Goal: Browse casually

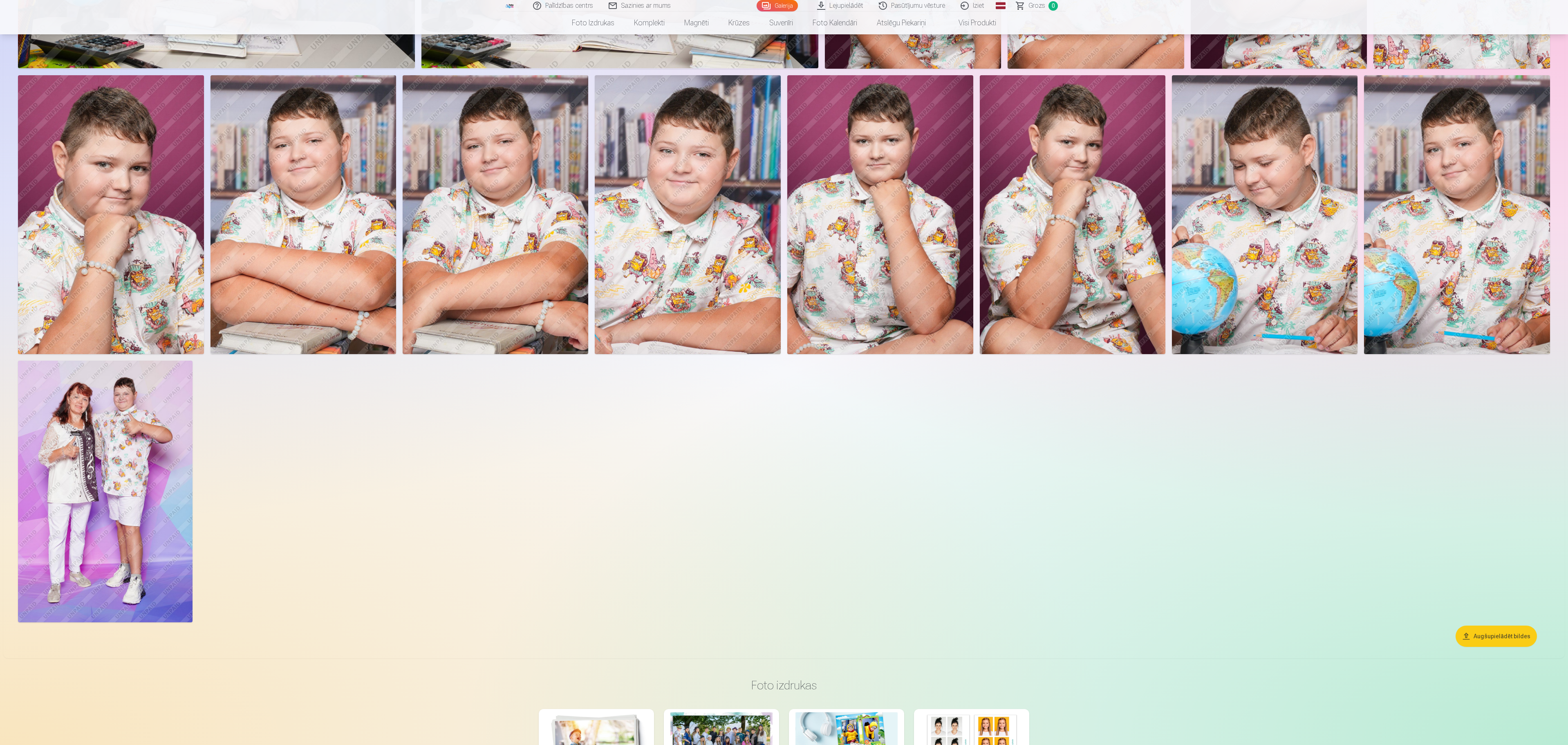
scroll to position [1063, 0]
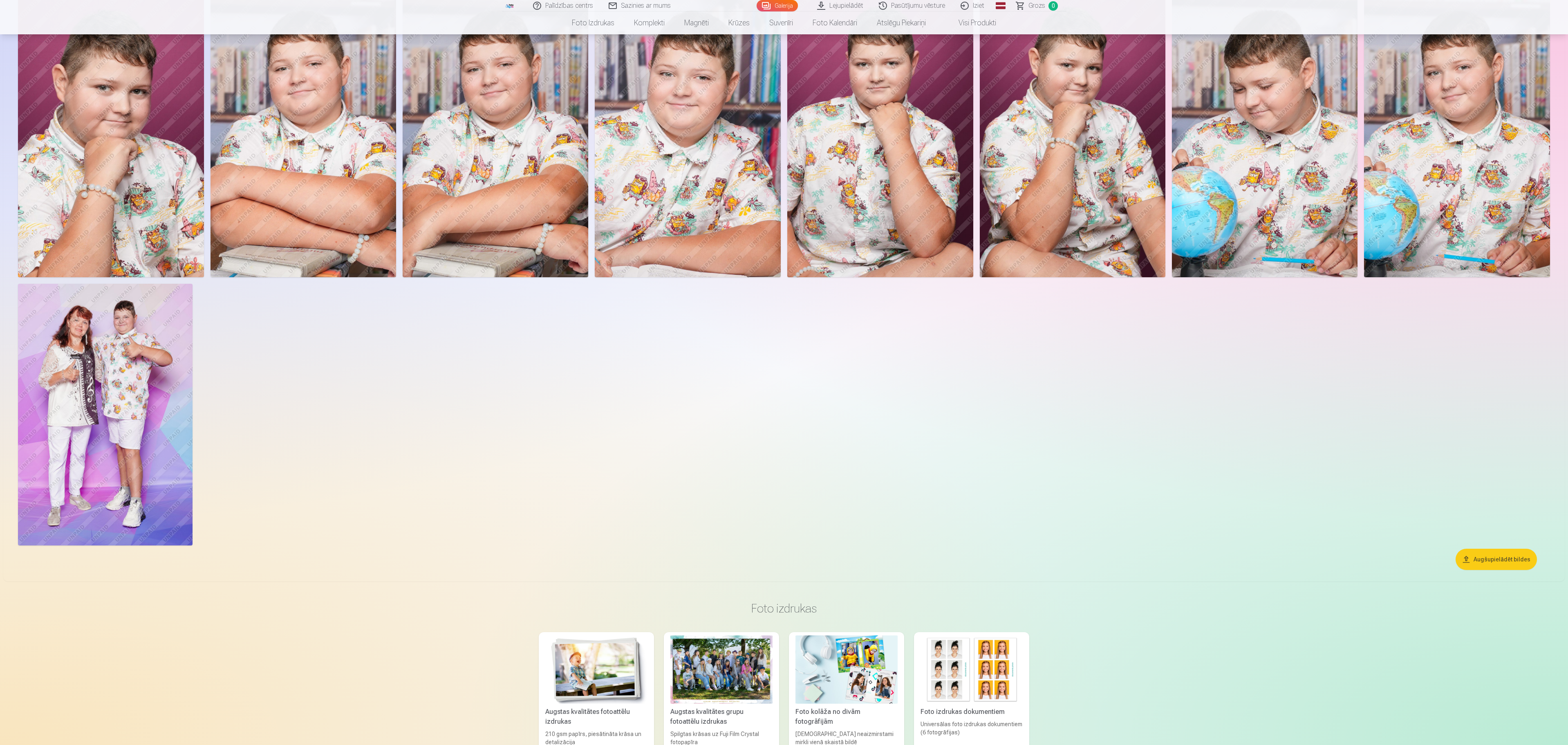
click at [124, 418] on img at bounding box center [104, 414] width 174 height 262
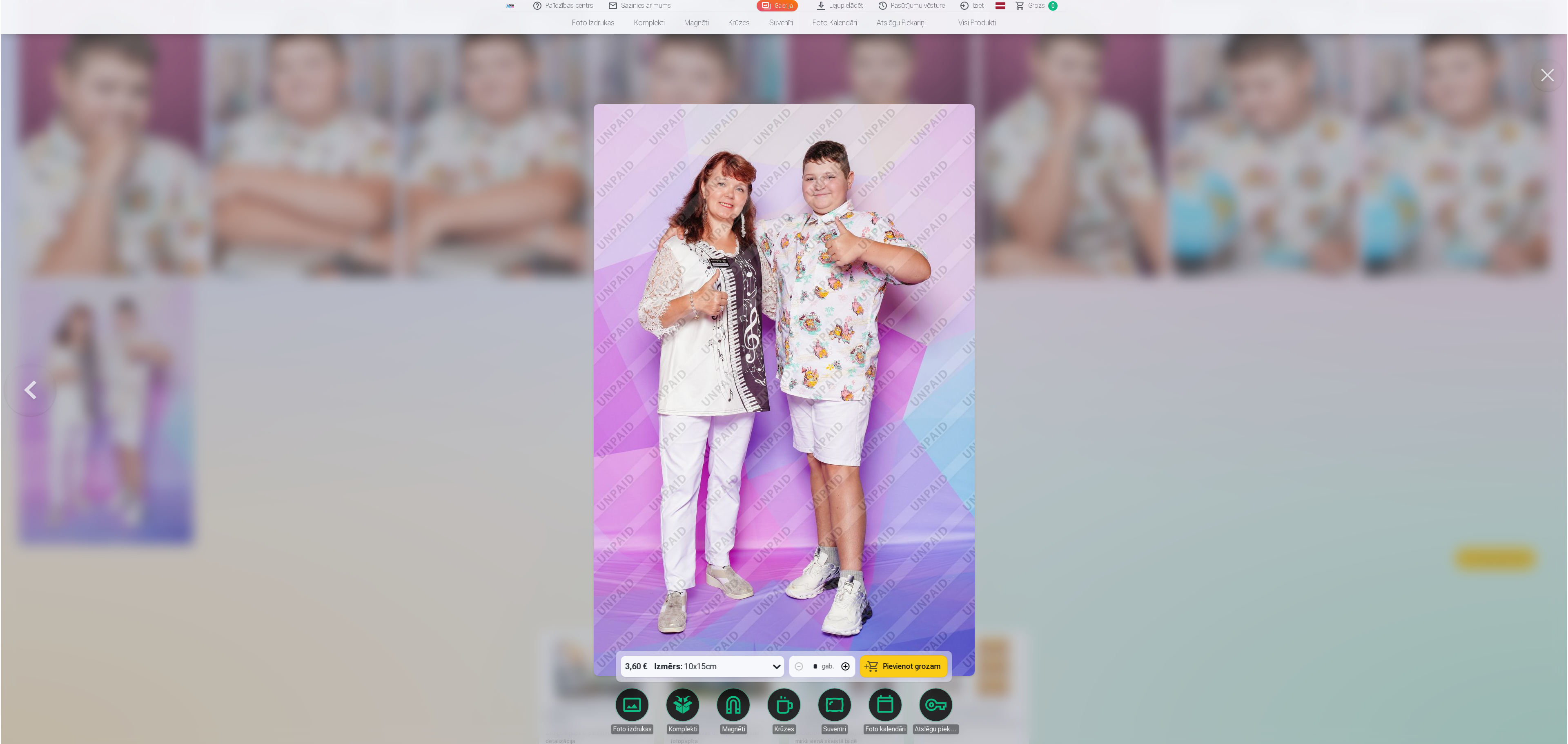
scroll to position [1062, 0]
click at [977, 72] on button at bounding box center [1548, 74] width 33 height 33
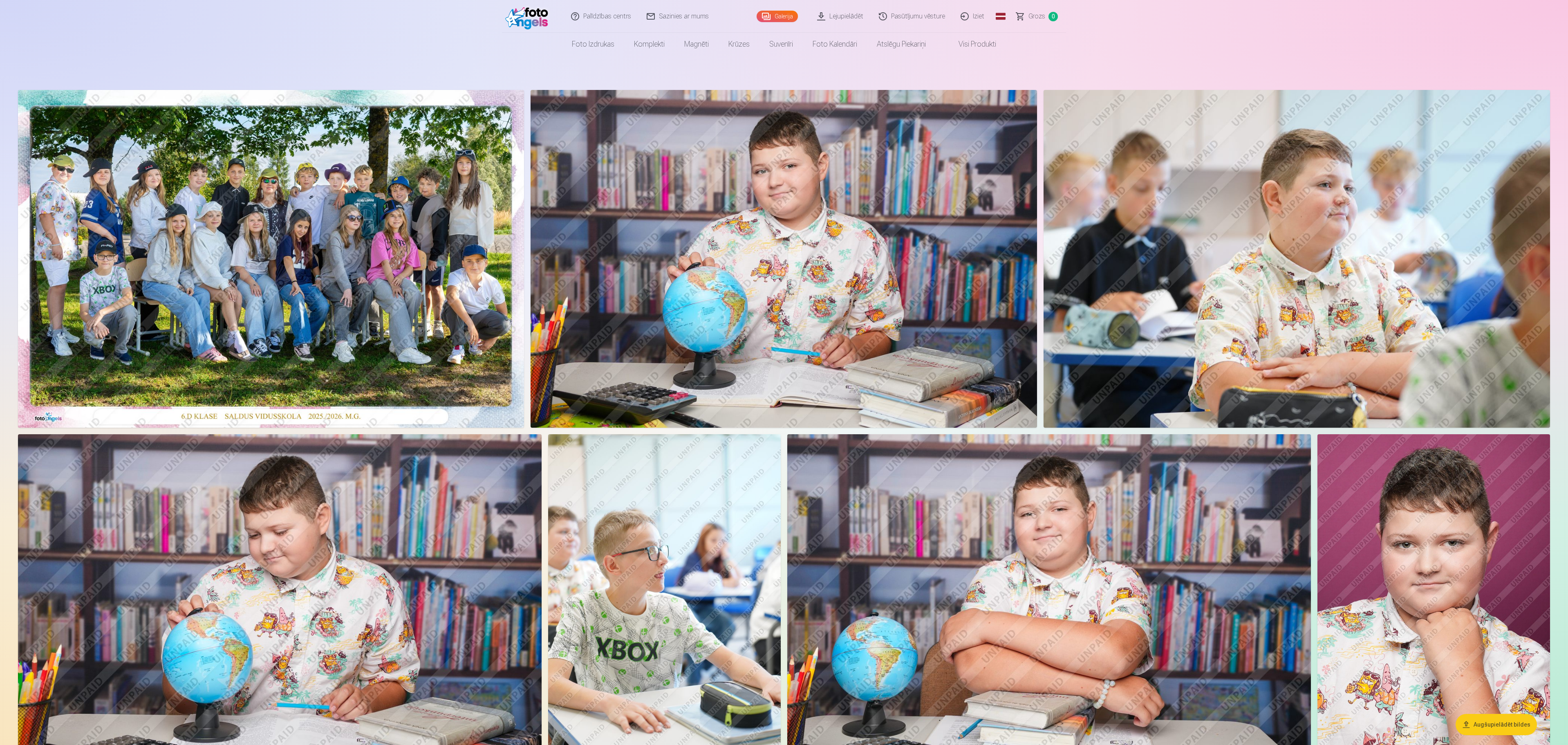
click at [389, 297] on img at bounding box center [270, 259] width 506 height 338
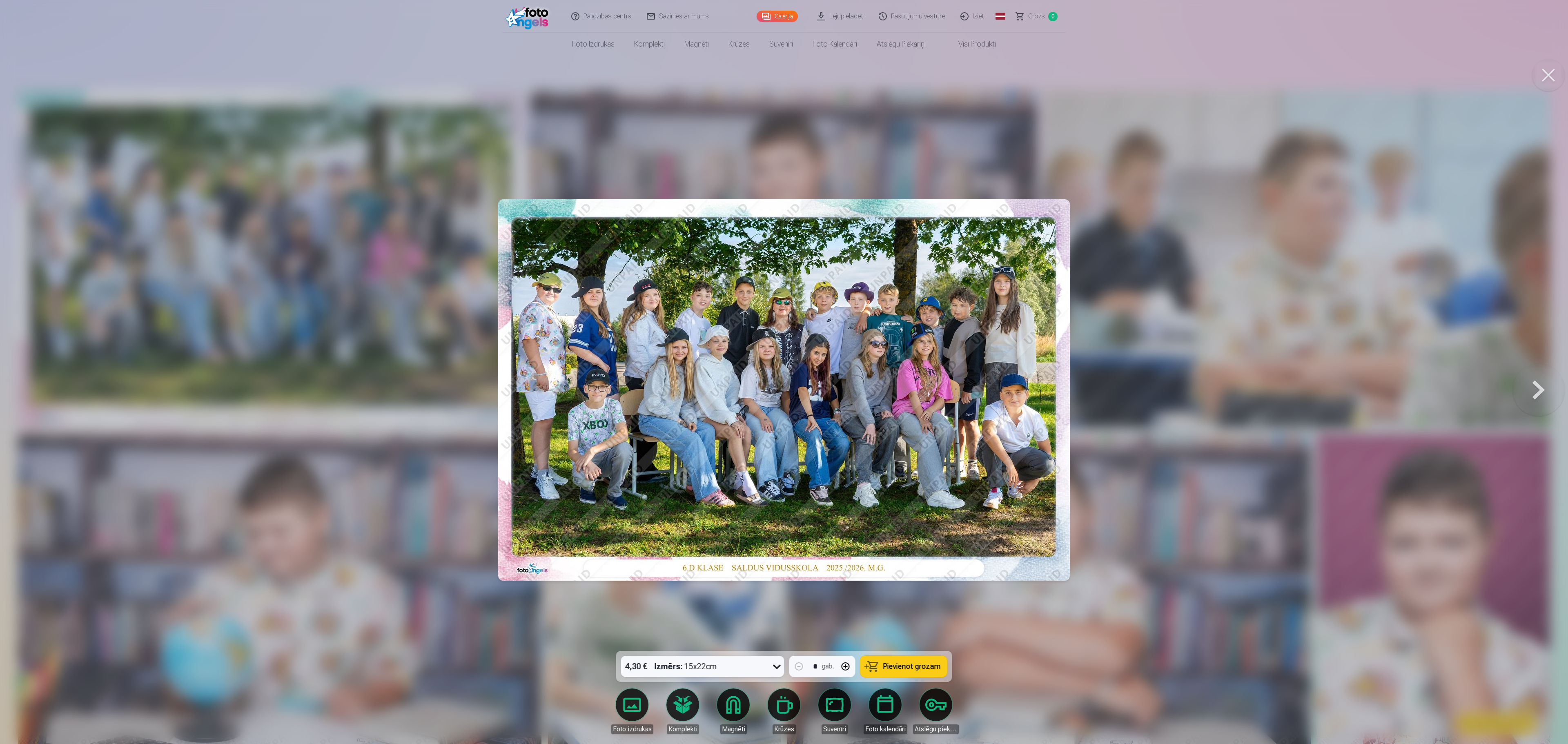
click at [977, 71] on button at bounding box center [1548, 74] width 33 height 33
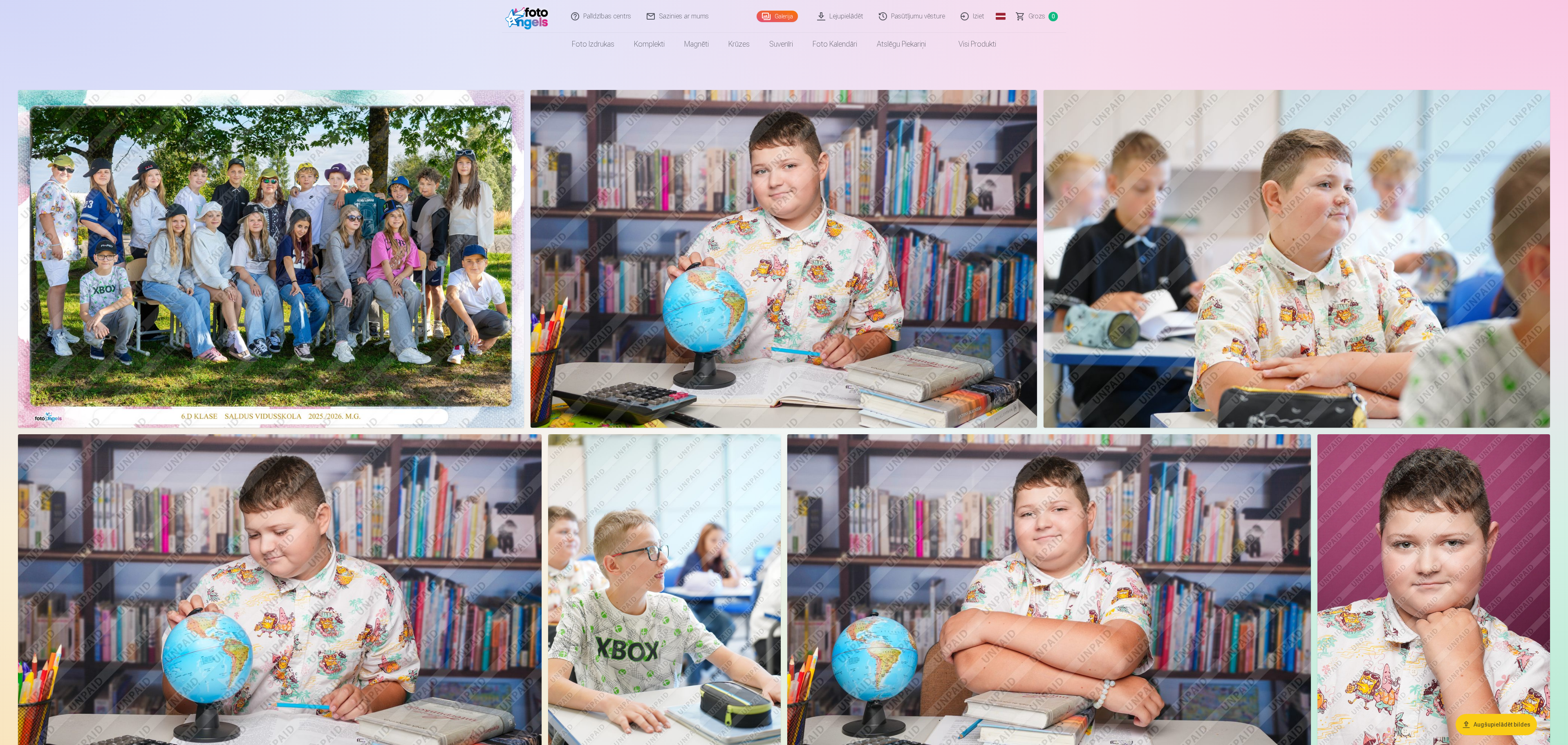
click at [979, 17] on link "Iziet" at bounding box center [973, 16] width 39 height 33
